Goal: Task Accomplishment & Management: Complete application form

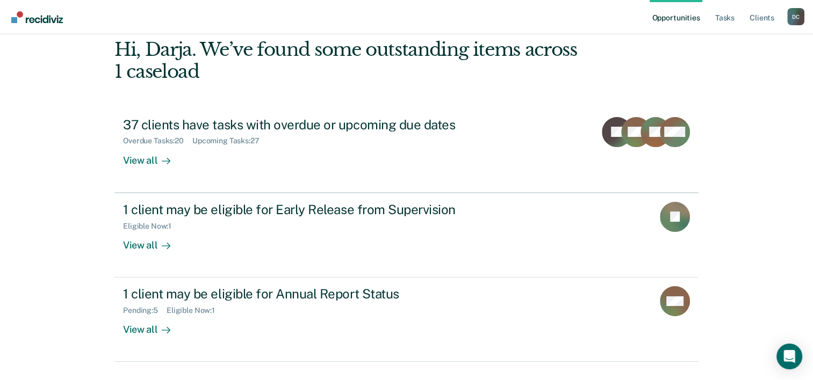
scroll to position [62, 0]
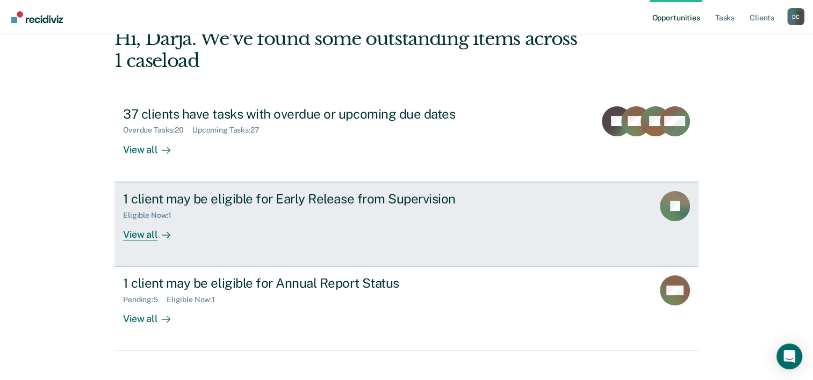
click at [148, 231] on div "View all" at bounding box center [153, 230] width 60 height 21
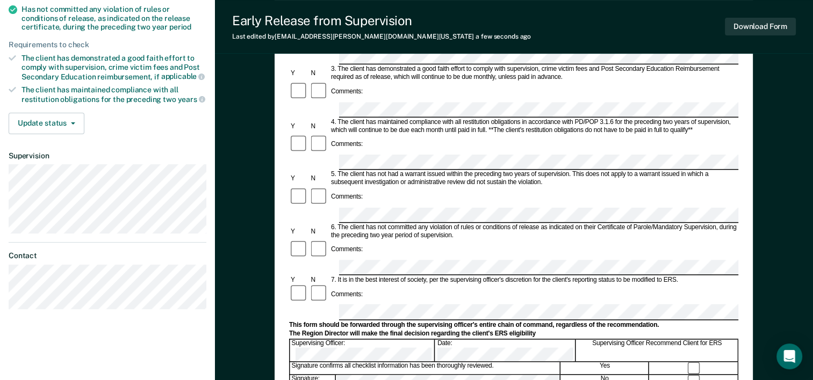
scroll to position [290, 0]
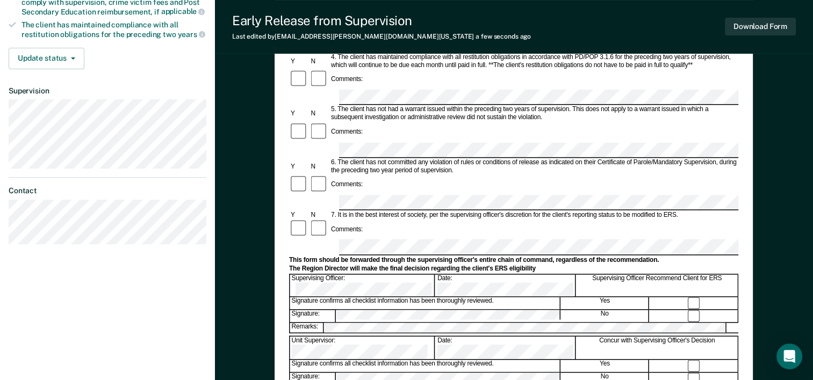
click at [368, 336] on div "Unit Supervisor: Date: Concur with Supervising Officer's Decision" at bounding box center [513, 347] width 449 height 23
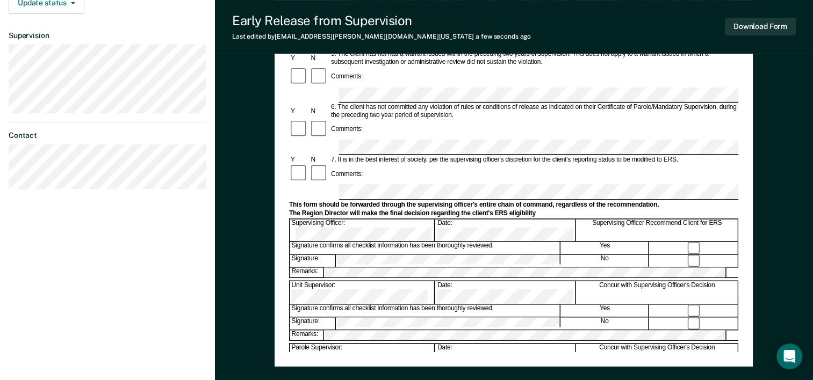
scroll to position [348, 0]
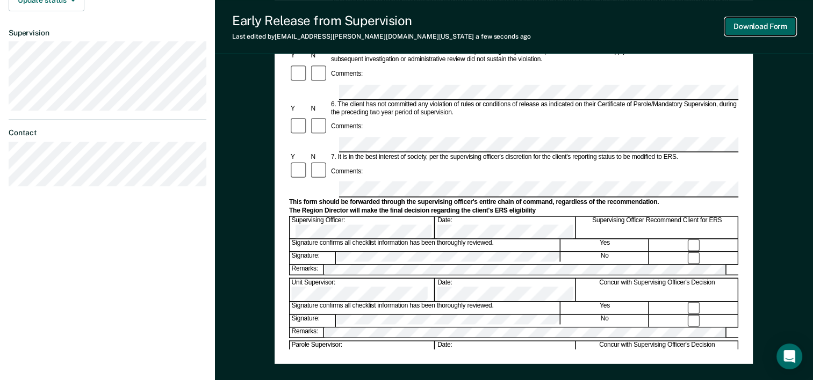
click at [764, 32] on button "Download Form" at bounding box center [759, 27] width 71 height 18
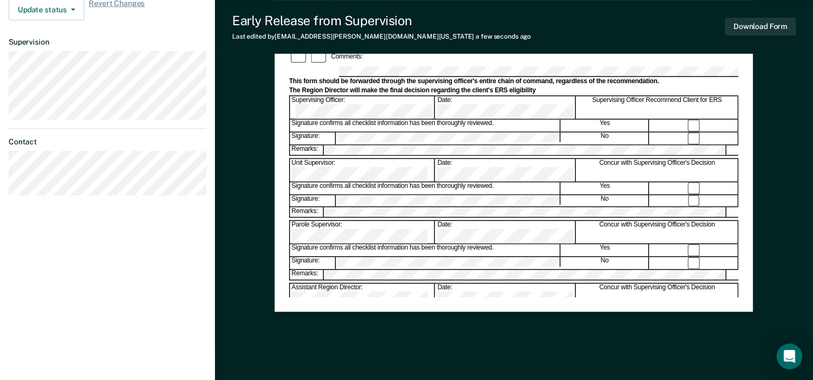
scroll to position [0, 0]
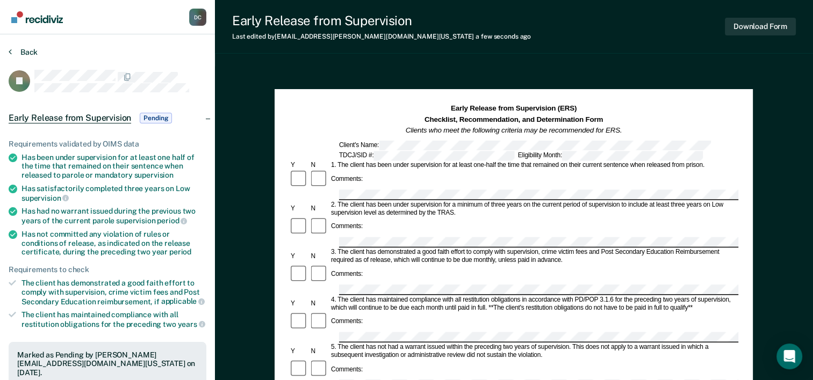
click at [28, 56] on div "Back" at bounding box center [108, 58] width 198 height 23
click at [41, 18] on img "Go to Recidiviz Home" at bounding box center [37, 17] width 52 height 12
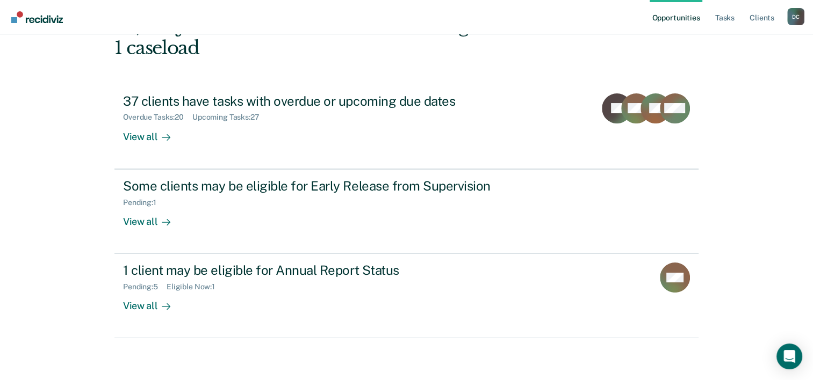
scroll to position [76, 0]
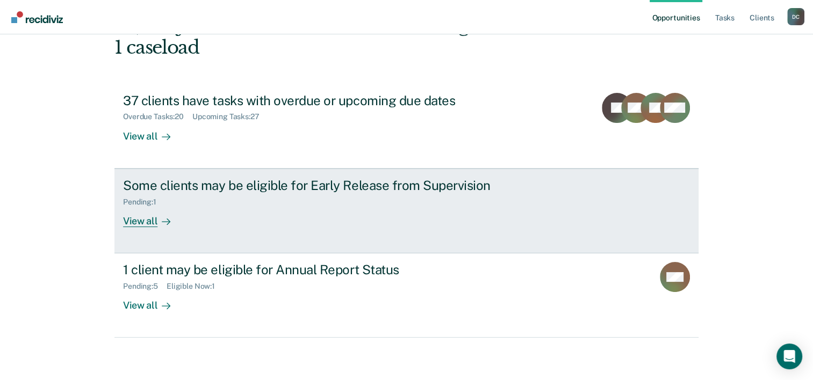
click at [140, 219] on div "View all" at bounding box center [153, 216] width 60 height 21
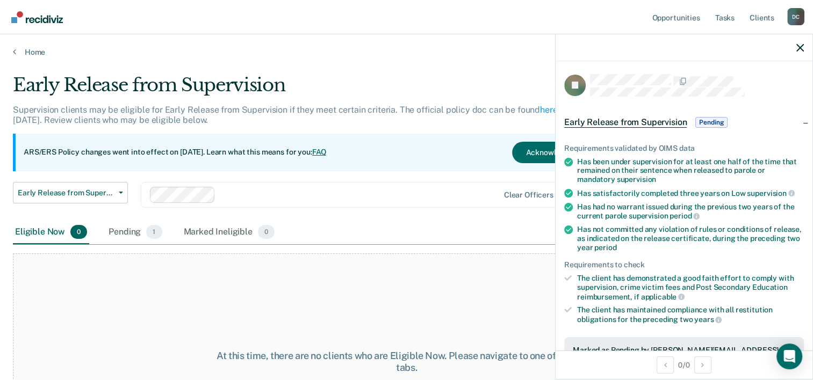
click at [748, 185] on ul "Requirements validated by OIMS data Has been under supervision for at least one…" at bounding box center [684, 234] width 240 height 180
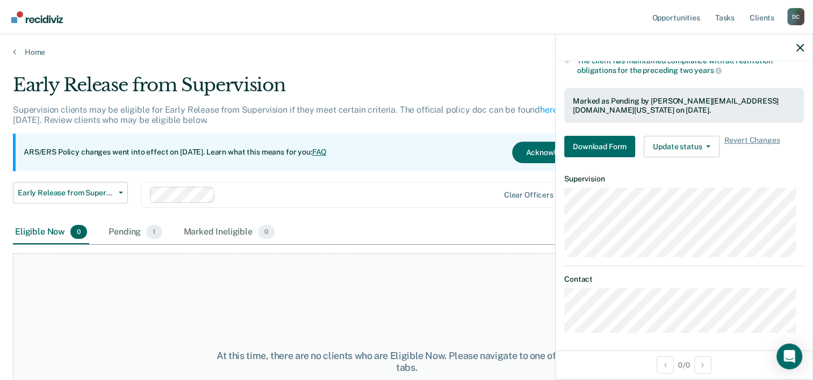
scroll to position [77, 0]
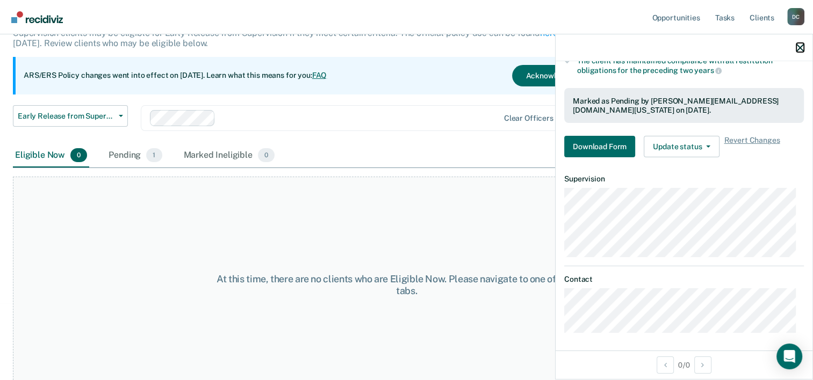
click at [801, 48] on icon "button" at bounding box center [800, 48] width 8 height 8
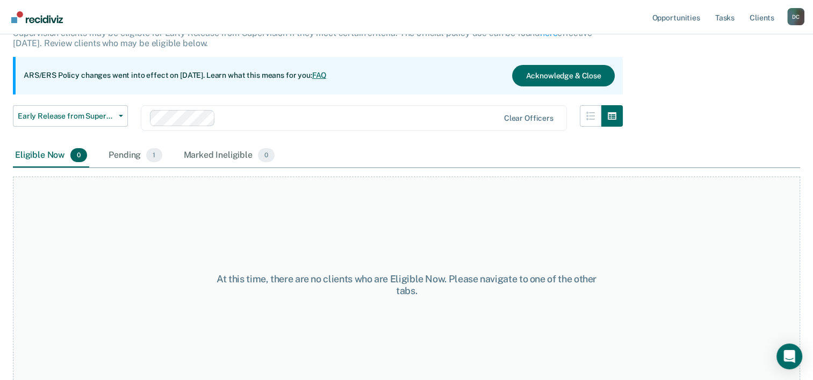
scroll to position [0, 0]
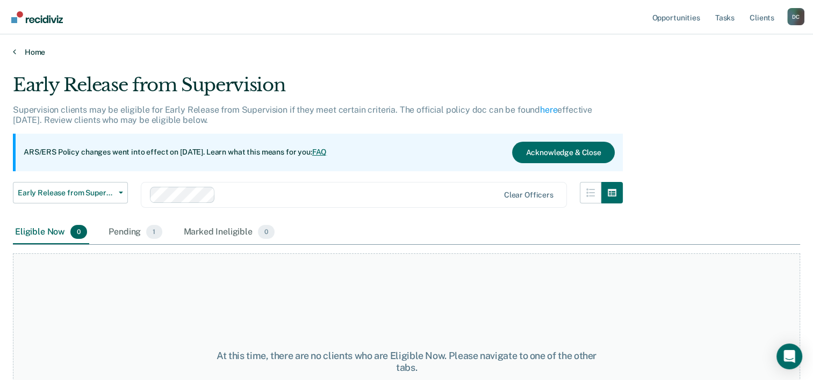
click at [35, 49] on link "Home" at bounding box center [406, 52] width 787 height 10
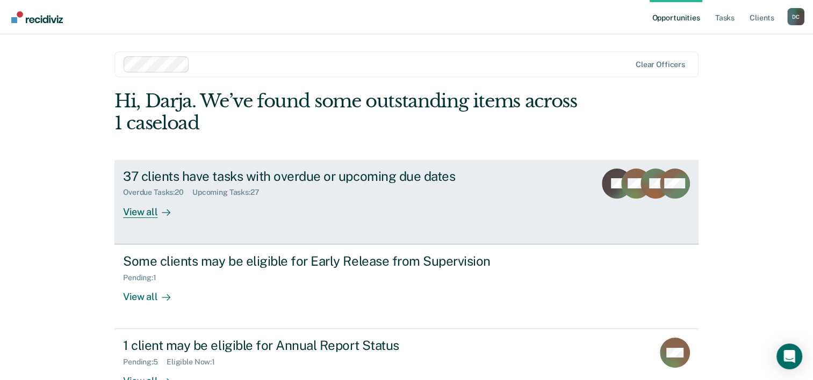
scroll to position [76, 0]
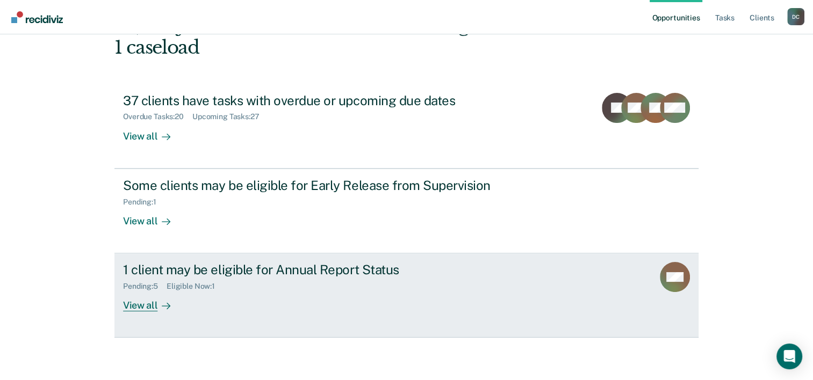
click at [140, 307] on div "View all" at bounding box center [153, 301] width 60 height 21
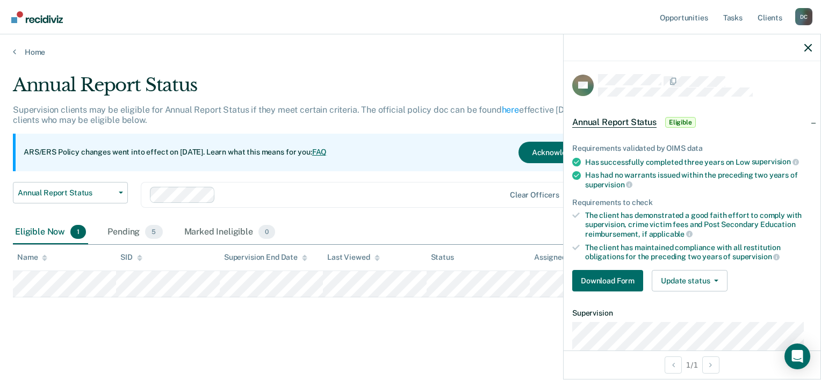
click at [447, 331] on div "Annual Report Status Supervision clients may be eligible for Annual Report Stat…" at bounding box center [410, 204] width 795 height 260
click at [338, 346] on main "Annual Report Status Supervision clients may be eligible for Annual Report Stat…" at bounding box center [410, 217] width 821 height 320
click at [358, 214] on div "Annual Report Status Early Release from Supervision Annual Report Status Clear …" at bounding box center [320, 201] width 615 height 39
click at [797, 49] on div at bounding box center [691, 47] width 257 height 27
click at [805, 48] on icon "button" at bounding box center [808, 48] width 8 height 8
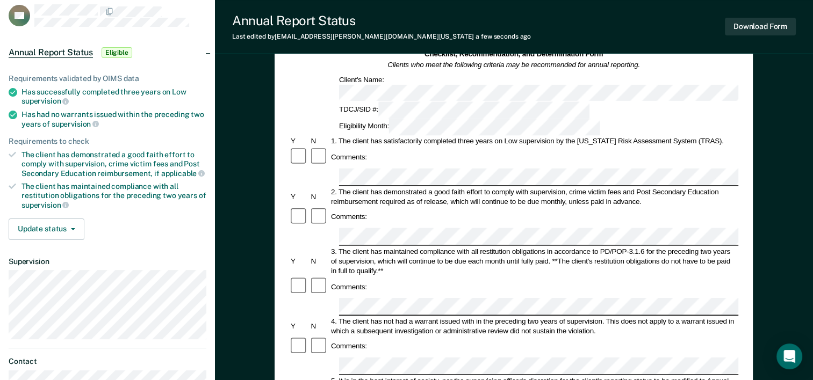
scroll to position [66, 0]
click at [743, 31] on button "Download Form" at bounding box center [759, 27] width 71 height 18
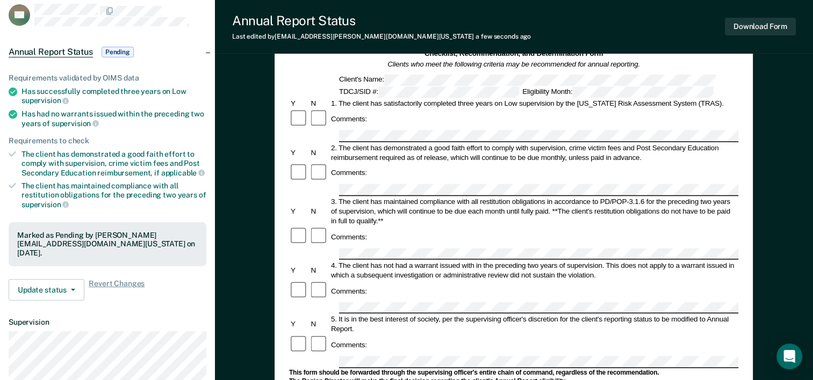
scroll to position [0, 0]
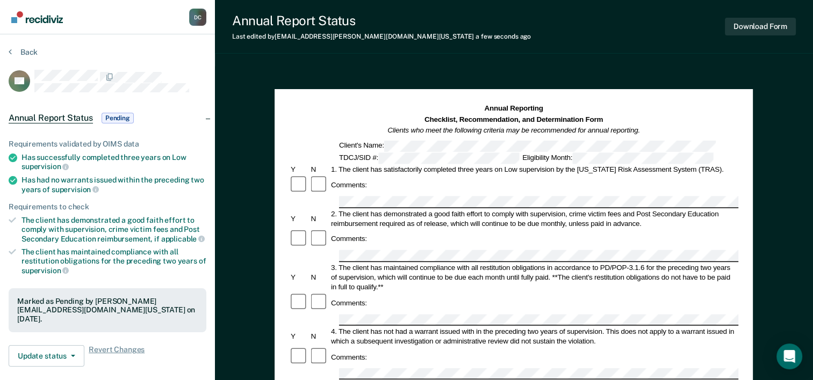
click at [45, 18] on img "Go to Recidiviz Home" at bounding box center [37, 17] width 52 height 12
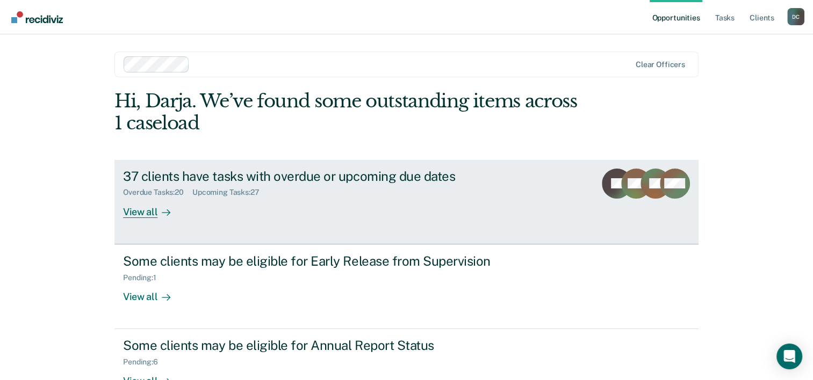
scroll to position [76, 0]
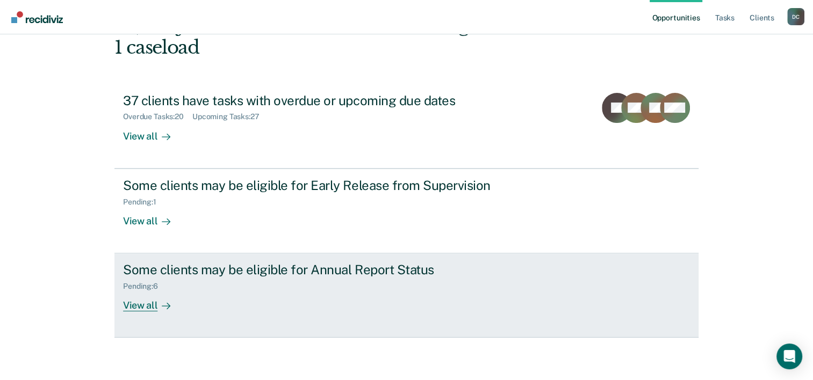
click at [174, 306] on div "View all" at bounding box center [153, 301] width 60 height 21
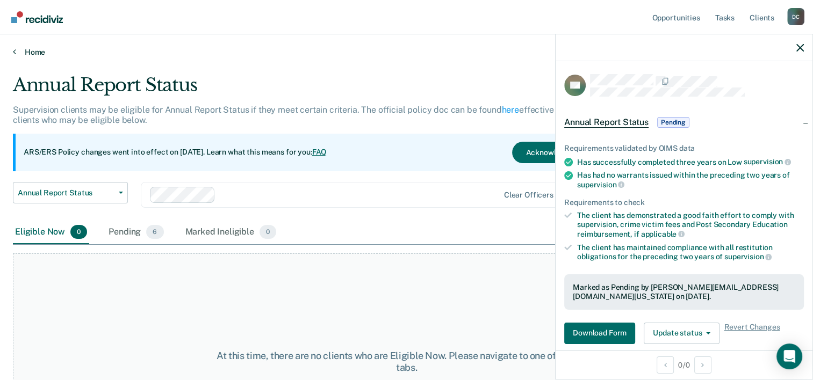
click at [28, 51] on link "Home" at bounding box center [406, 52] width 787 height 10
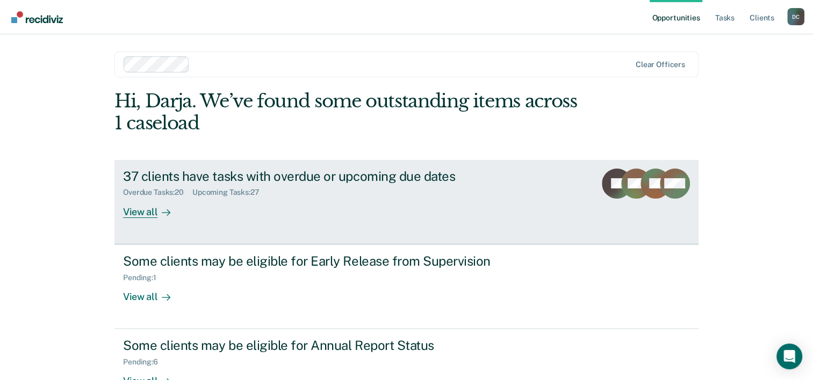
click at [131, 208] on div "View all" at bounding box center [153, 207] width 60 height 21
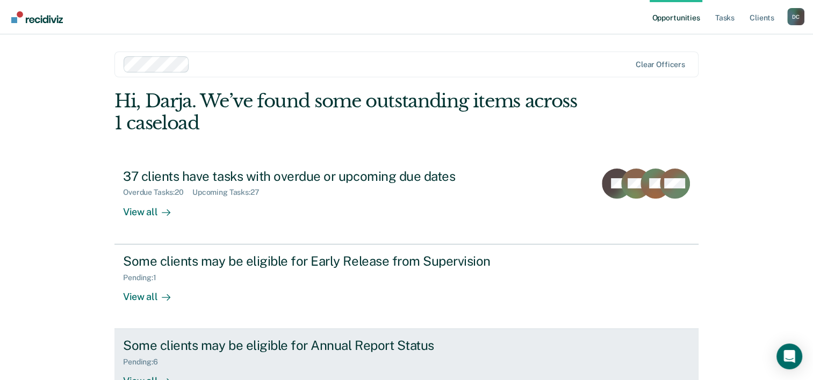
scroll to position [33, 0]
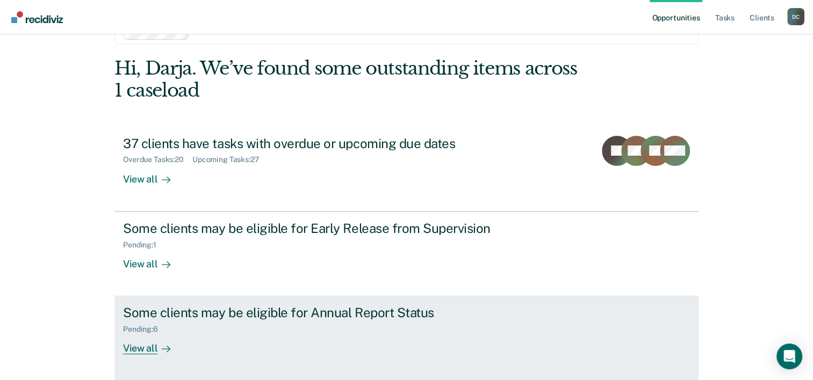
click at [157, 349] on div at bounding box center [163, 349] width 13 height 12
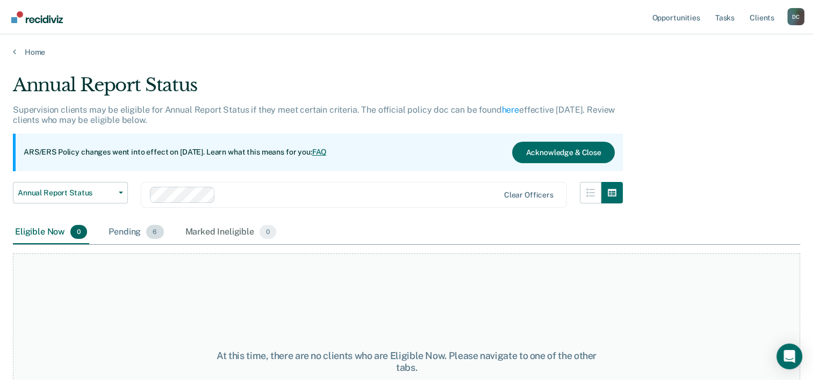
click at [128, 234] on div "Pending 6" at bounding box center [135, 233] width 59 height 24
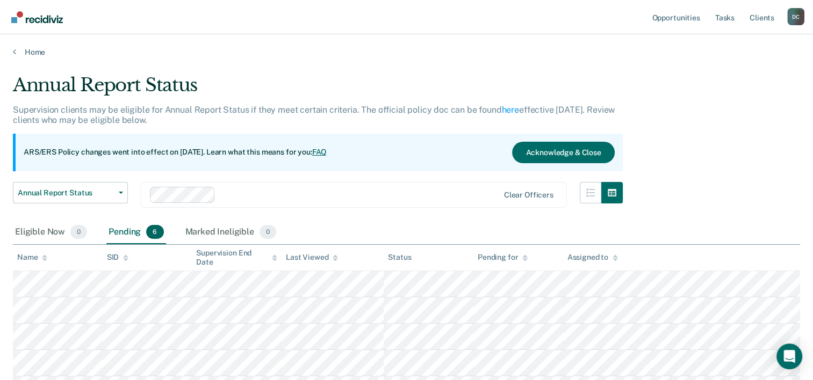
scroll to position [125, 0]
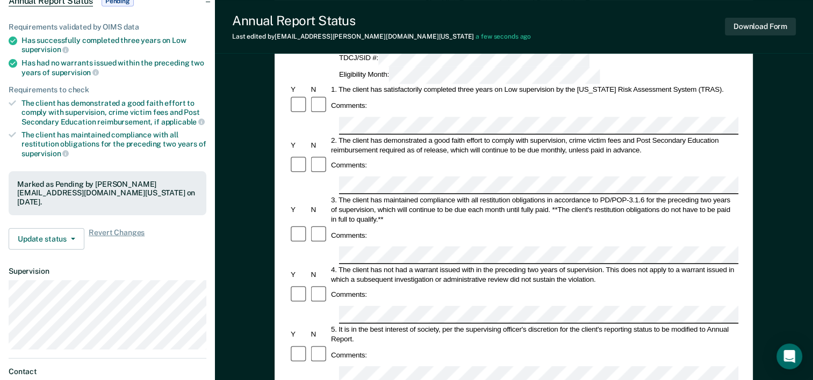
scroll to position [117, 0]
click at [749, 34] on button "Download Form" at bounding box center [759, 27] width 71 height 18
